Goal: Task Accomplishment & Management: Complete application form

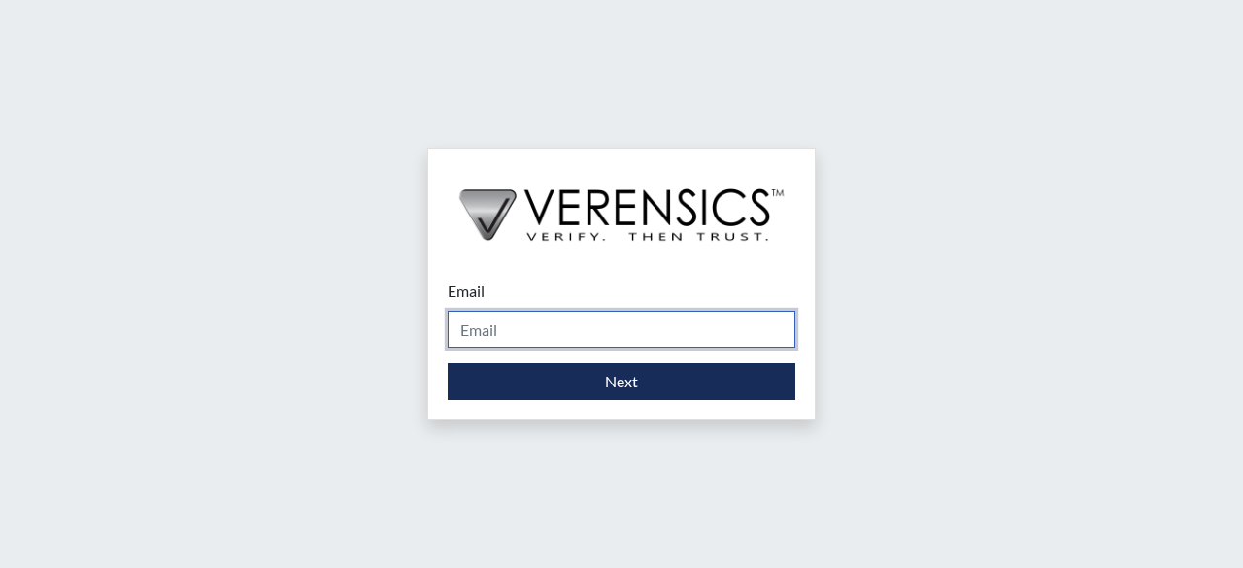
click at [559, 333] on input "Email" at bounding box center [622, 329] width 348 height 37
type input "[PERSON_NAME][EMAIL_ADDRESS][PERSON_NAME][DOMAIN_NAME]"
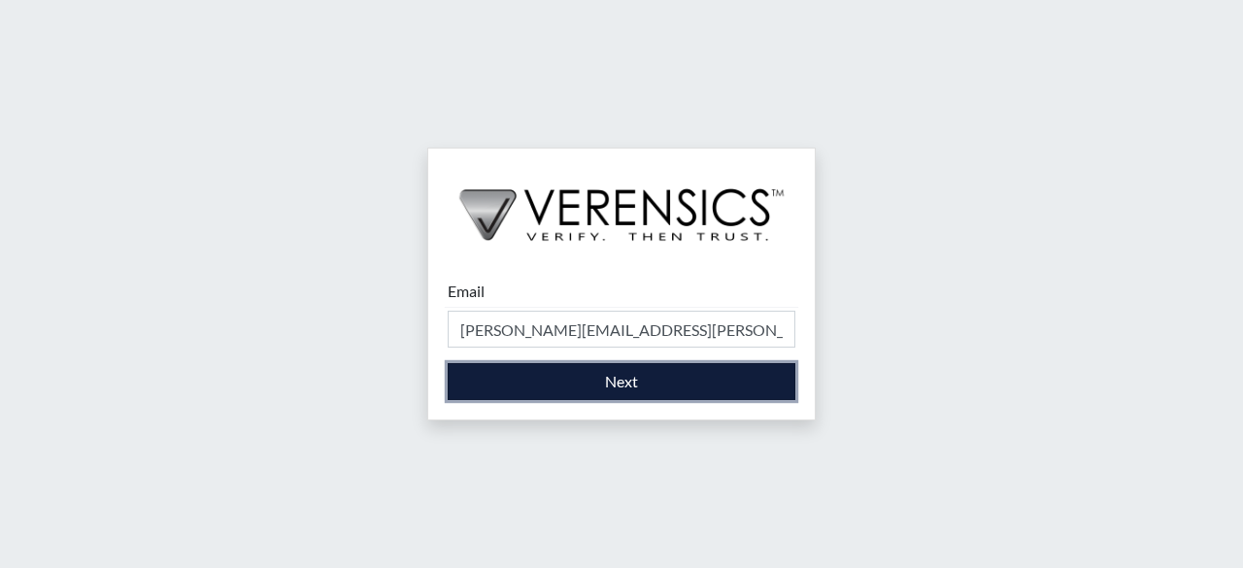
click at [623, 384] on button "Next" at bounding box center [622, 381] width 348 height 37
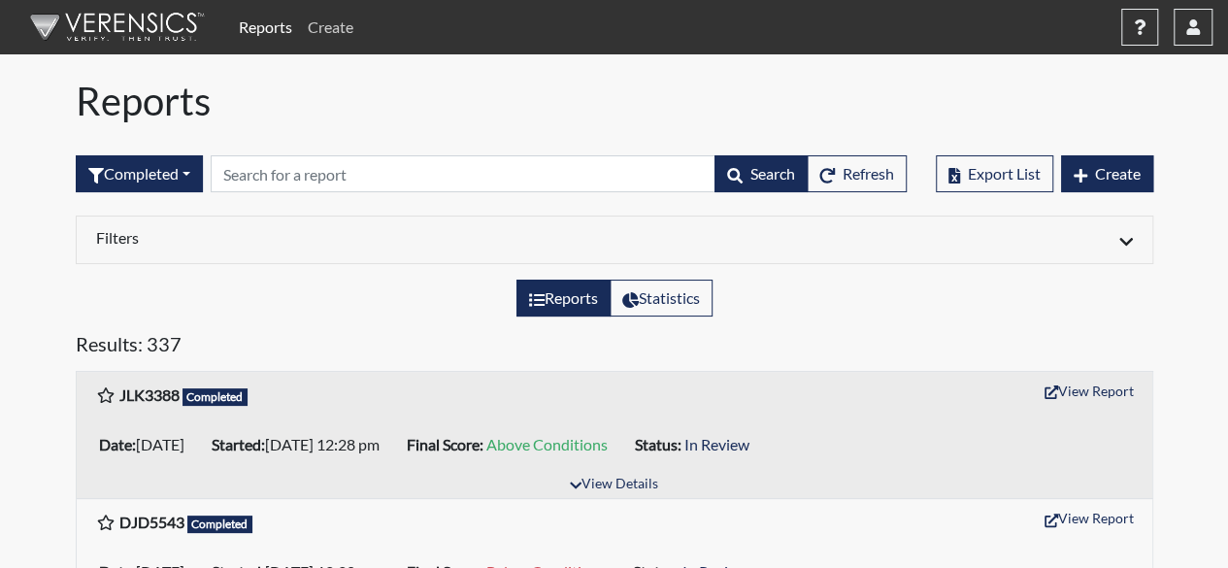
click at [317, 28] on link "Create" at bounding box center [330, 27] width 61 height 39
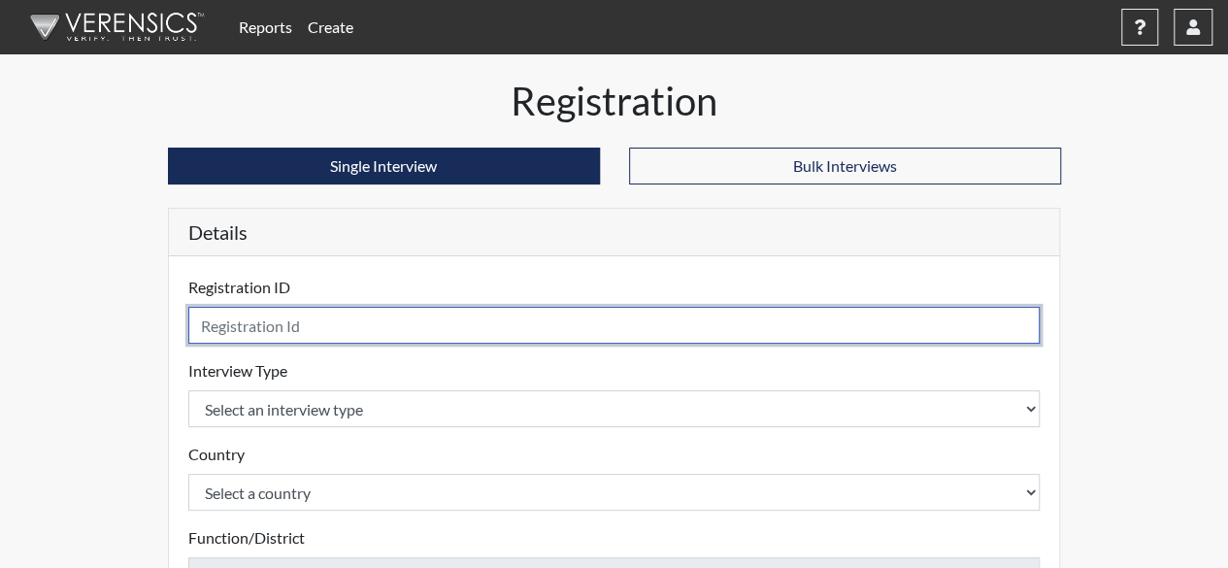
click at [302, 339] on input "text" at bounding box center [614, 325] width 852 height 37
type input "bjb8249"
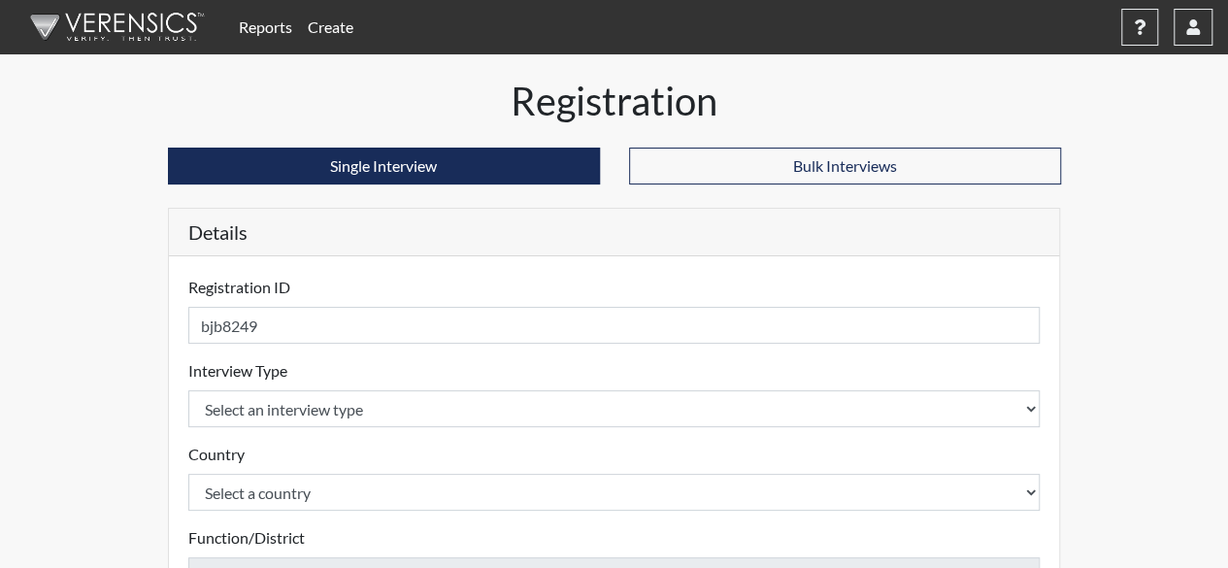
click at [269, 443] on div "Country Select a country [GEOGRAPHIC_DATA] [GEOGRAPHIC_DATA] Please select a co…" at bounding box center [614, 477] width 852 height 68
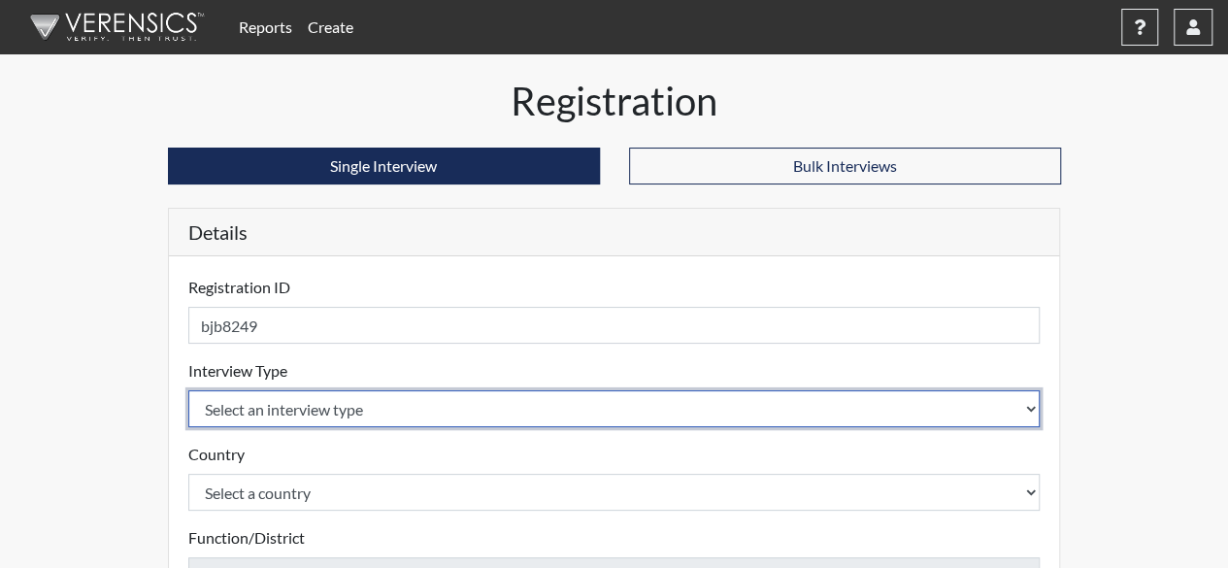
click at [260, 404] on select "Select an interview type Corrections Pre-Employment" at bounding box center [614, 408] width 852 height 37
select select "ff733e93-e1bf-11ea-9c9f-0eff0cf7eb8f"
click at [188, 390] on select "Select an interview type Corrections Pre-Employment" at bounding box center [614, 408] width 852 height 37
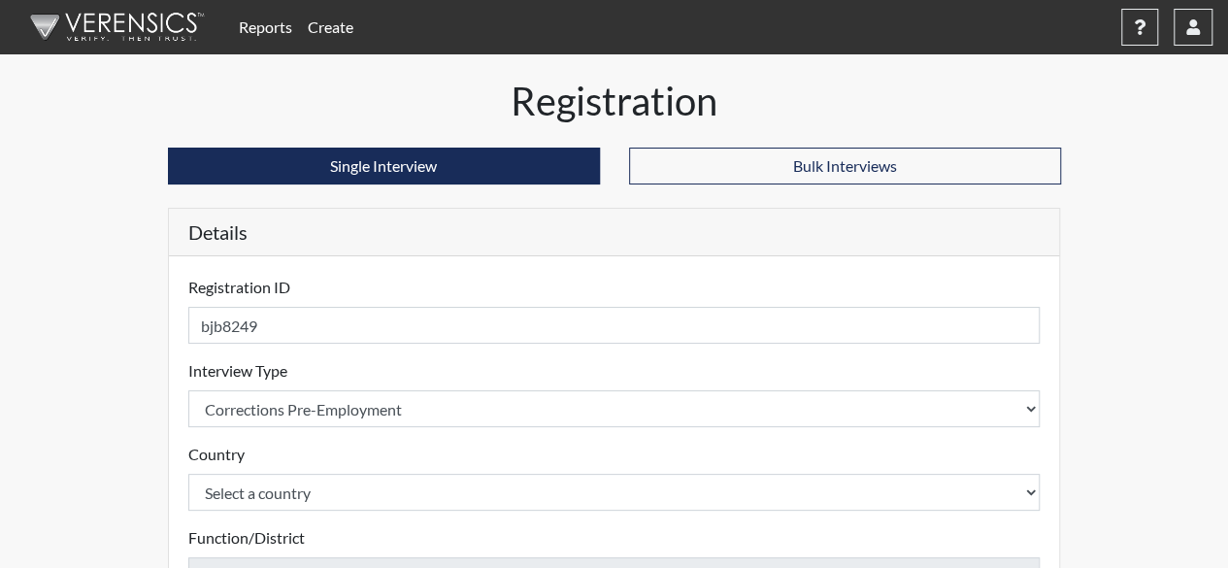
click at [296, 533] on label "Function/District" at bounding box center [246, 537] width 117 height 23
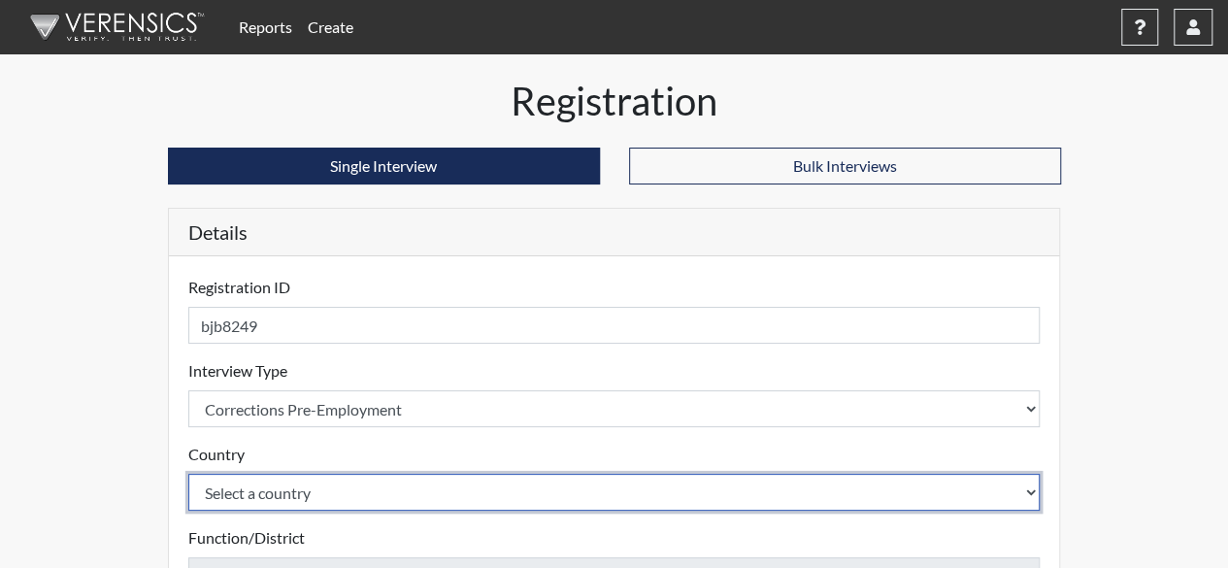
click at [272, 483] on select "Select a country [GEOGRAPHIC_DATA] [GEOGRAPHIC_DATA]" at bounding box center [614, 492] width 852 height 37
select select "united-states-of-[GEOGRAPHIC_DATA]"
click at [188, 474] on select "Select a country [GEOGRAPHIC_DATA] [GEOGRAPHIC_DATA]" at bounding box center [614, 492] width 852 height 37
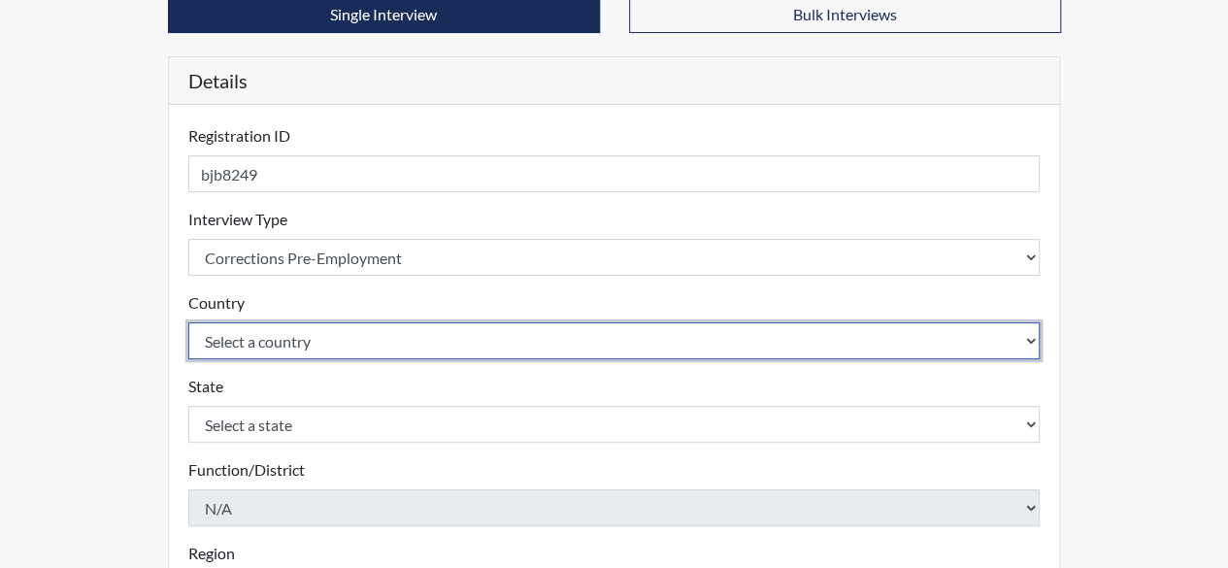
scroll to position [222, 0]
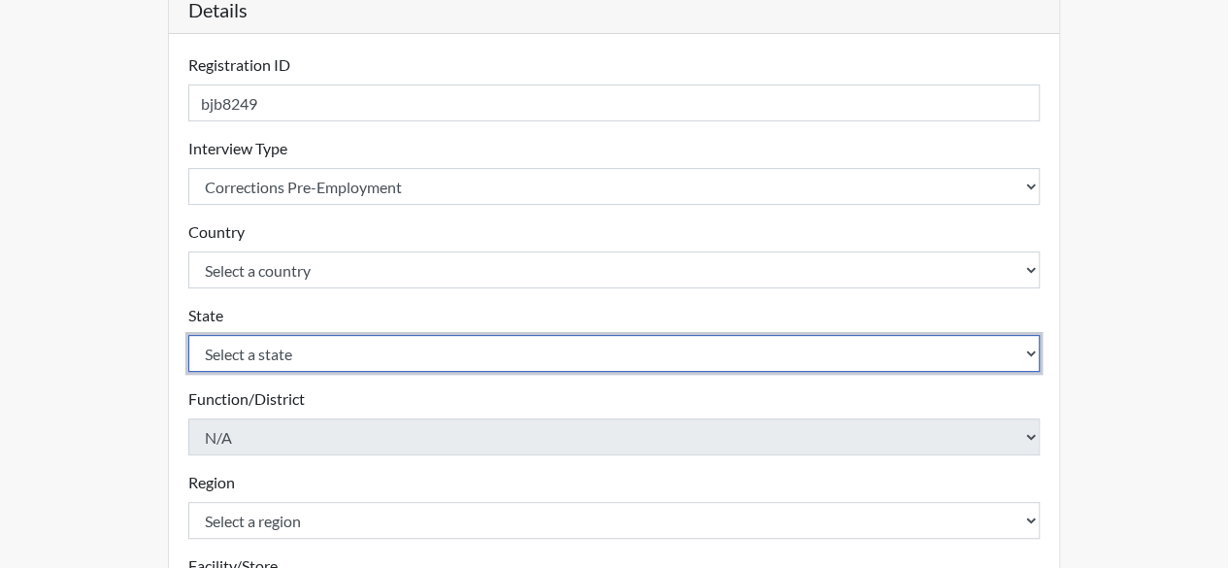
click at [456, 351] on select "Select a state [US_STATE] [US_STATE] [US_STATE] [US_STATE] [US_STATE] [US_STATE…" at bounding box center [614, 353] width 852 height 37
select select "GA"
click at [188, 335] on select "Select a state [US_STATE] [US_STATE] [US_STATE] [US_STATE] [US_STATE] [US_STATE…" at bounding box center [614, 353] width 852 height 37
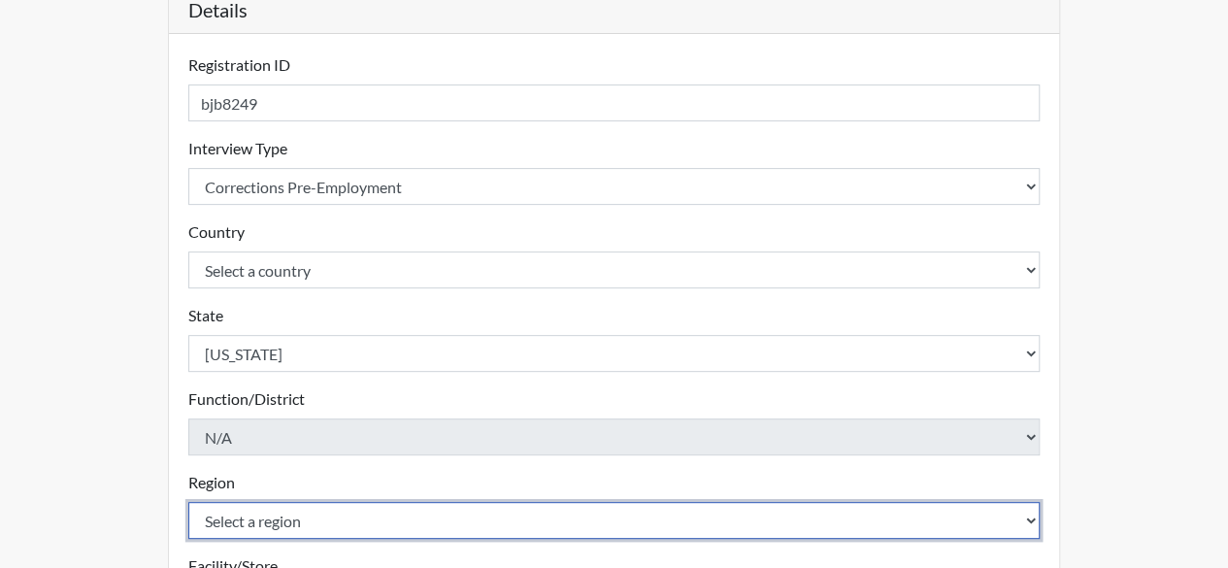
click at [355, 510] on select "Select a region [GEOGRAPHIC_DATA]" at bounding box center [614, 520] width 852 height 37
select select "51976826-f18e-4b67-8d3b-b0a0fa2f97ff"
click at [188, 502] on select "Select a region [GEOGRAPHIC_DATA]" at bounding box center [614, 520] width 852 height 37
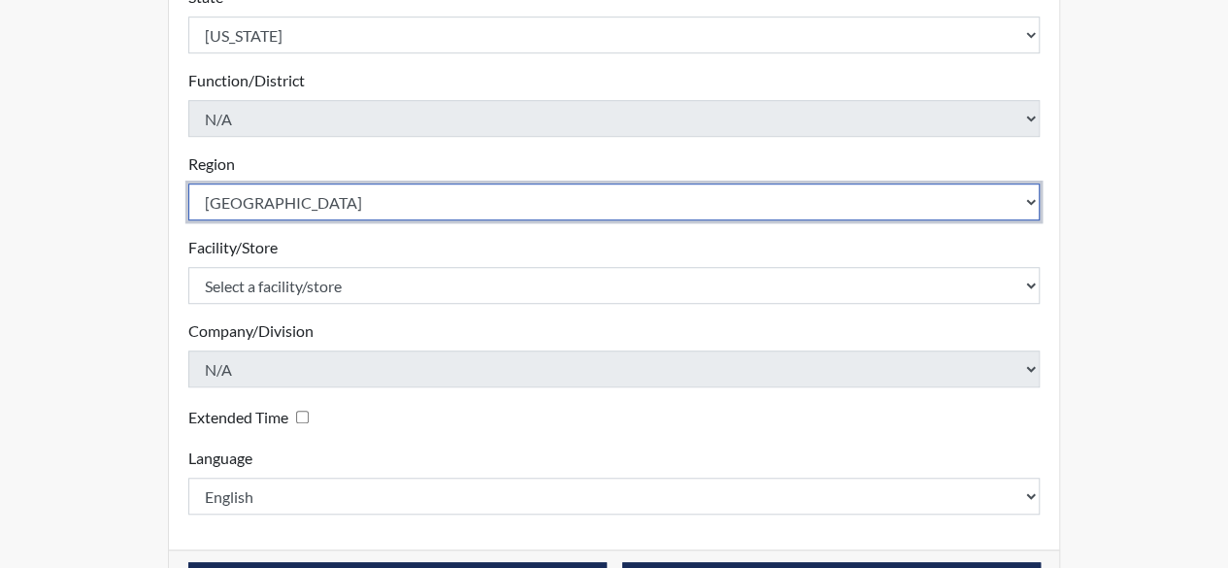
scroll to position [605, 0]
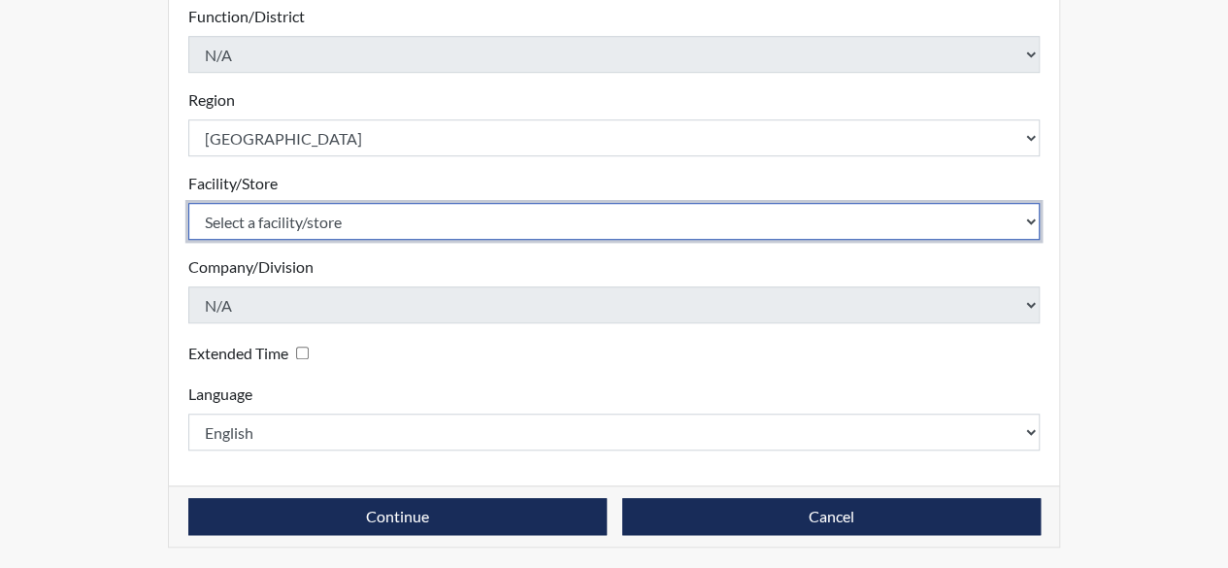
click at [307, 216] on select "Select a facility/store [GEOGRAPHIC_DATA] [PERSON_NAME] [PERSON_NAME] SP" at bounding box center [614, 221] width 852 height 37
select select "c5cba74f-09f7-49f2-a6c3-e988898cdfba"
click at [188, 203] on select "Select a facility/store [GEOGRAPHIC_DATA] [PERSON_NAME] [PERSON_NAME] SP" at bounding box center [614, 221] width 852 height 37
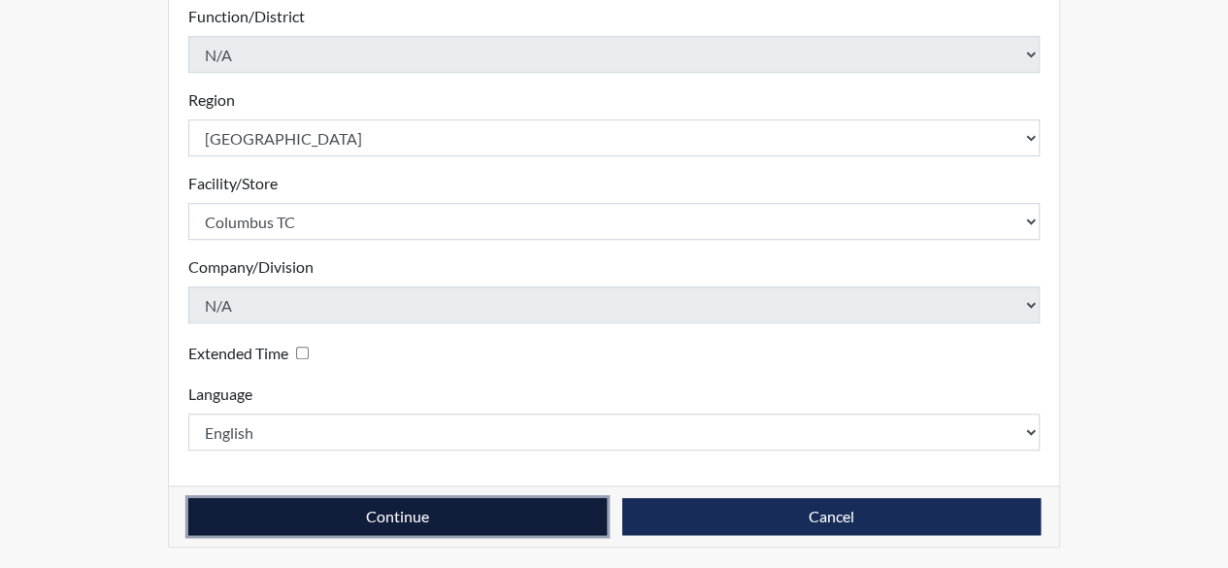
click at [474, 515] on button "Continue" at bounding box center [397, 516] width 418 height 37
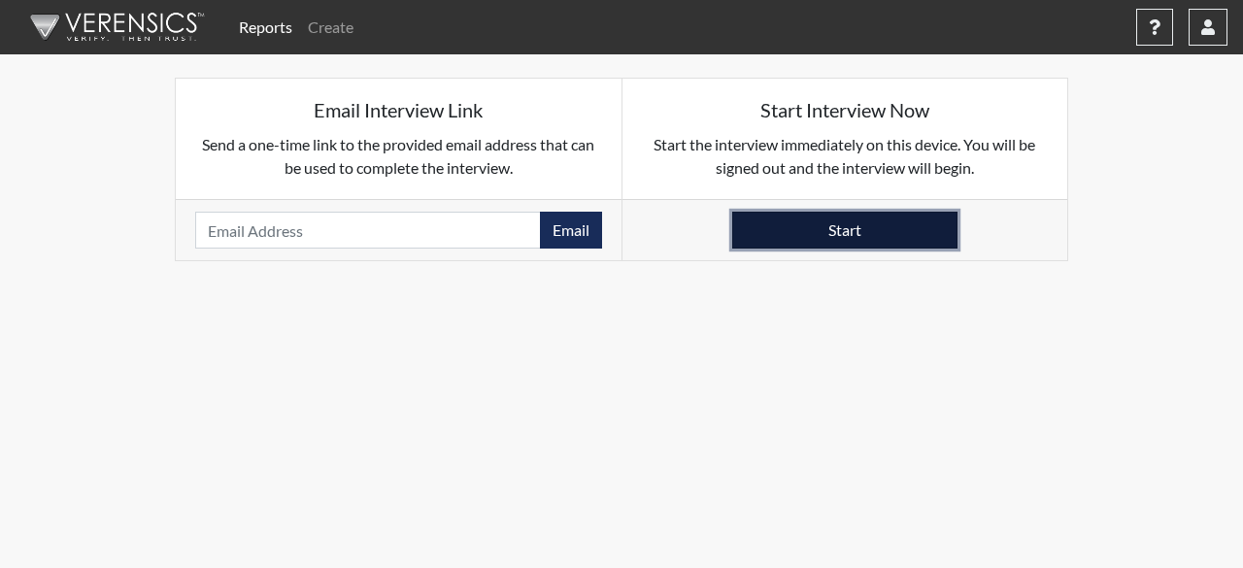
click at [866, 232] on button "Start" at bounding box center [844, 230] width 225 height 37
